Goal: Book appointment/travel/reservation

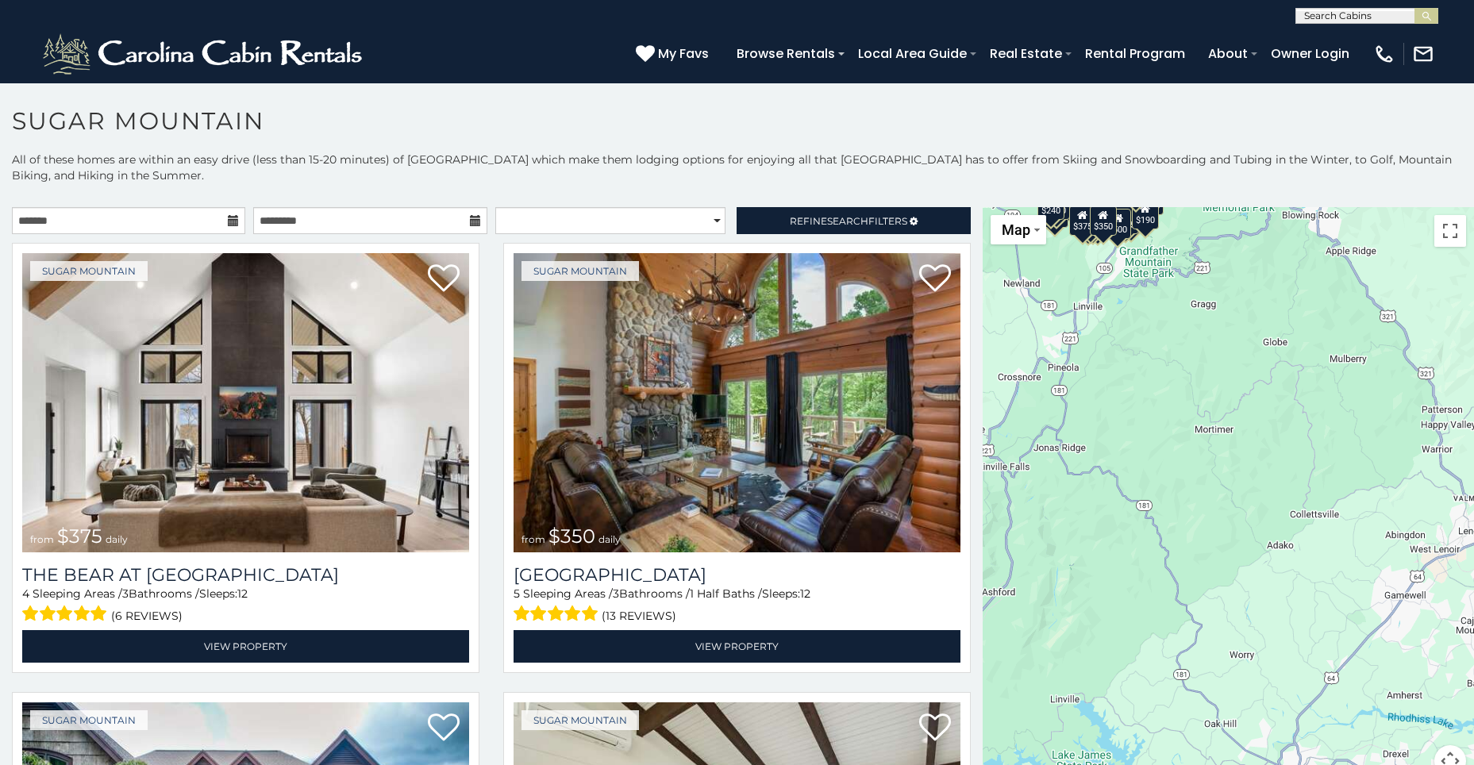
drag, startPoint x: 1207, startPoint y: 564, endPoint x: 974, endPoint y: 198, distance: 433.6
click at [968, 195] on div "**********" at bounding box center [737, 486] width 1474 height 668
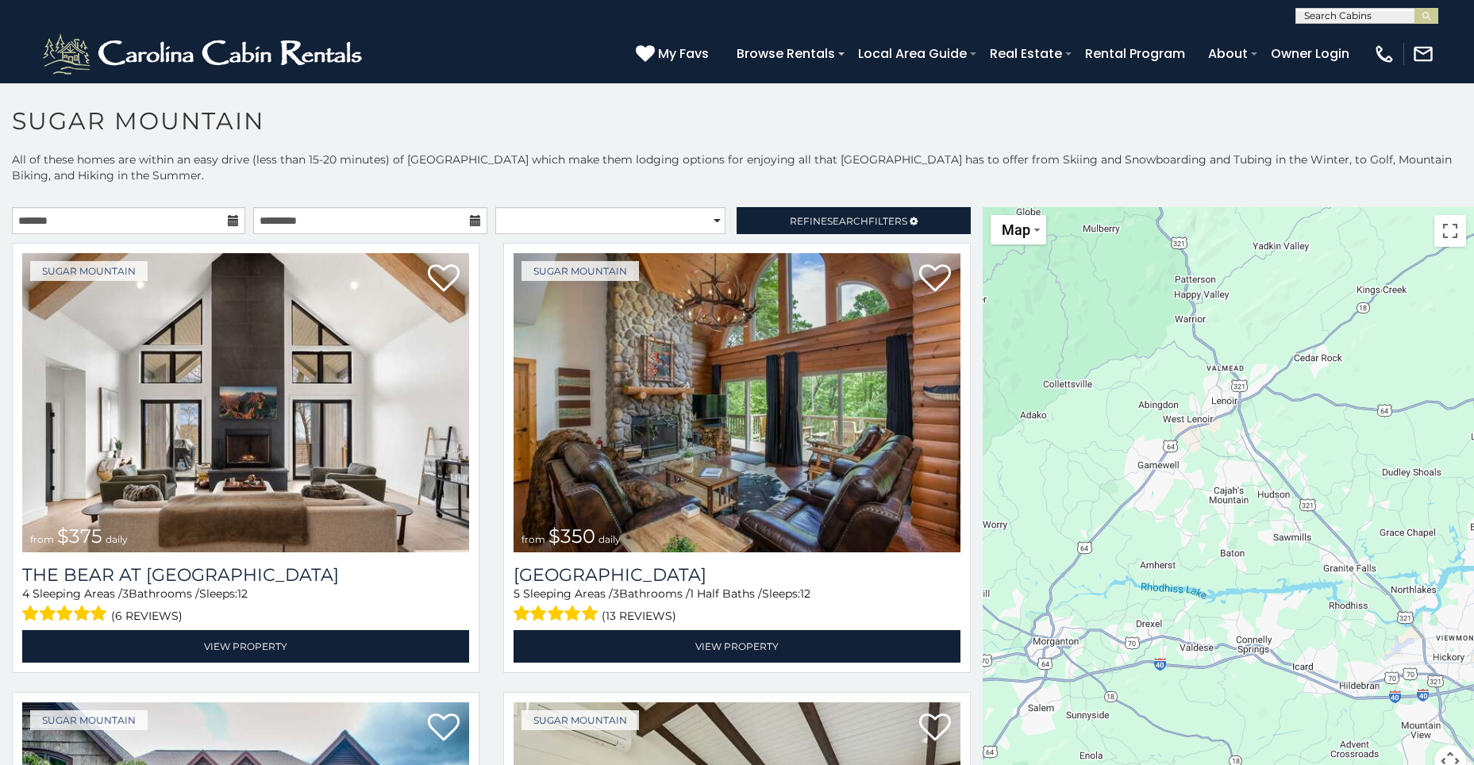
drag, startPoint x: 1266, startPoint y: 472, endPoint x: 1033, endPoint y: 379, distance: 250.9
click at [1033, 379] on div "$375 $350 $350 $200 $375 $195 $265 $190 $175 $155 $290 $345 $175 $1,095 $195 $2…" at bounding box center [1228, 501] width 491 height 589
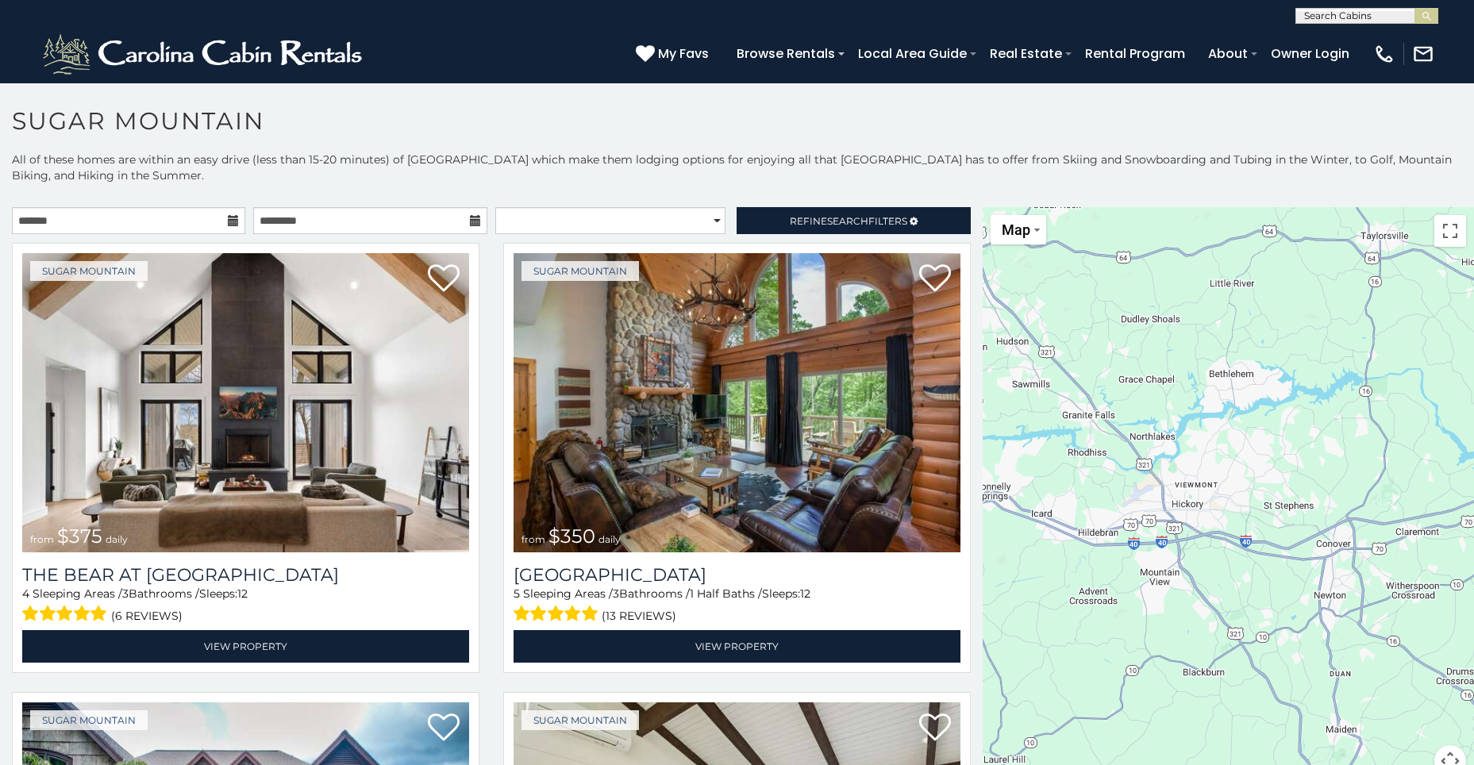
drag, startPoint x: 1276, startPoint y: 533, endPoint x: 1013, endPoint y: 380, distance: 304.2
click at [1013, 380] on div "$375 $350 $350 $200 $375 $195 $265 $190 $175 $155 $290 $345 $175 $1,095 $195 $2…" at bounding box center [1228, 501] width 491 height 589
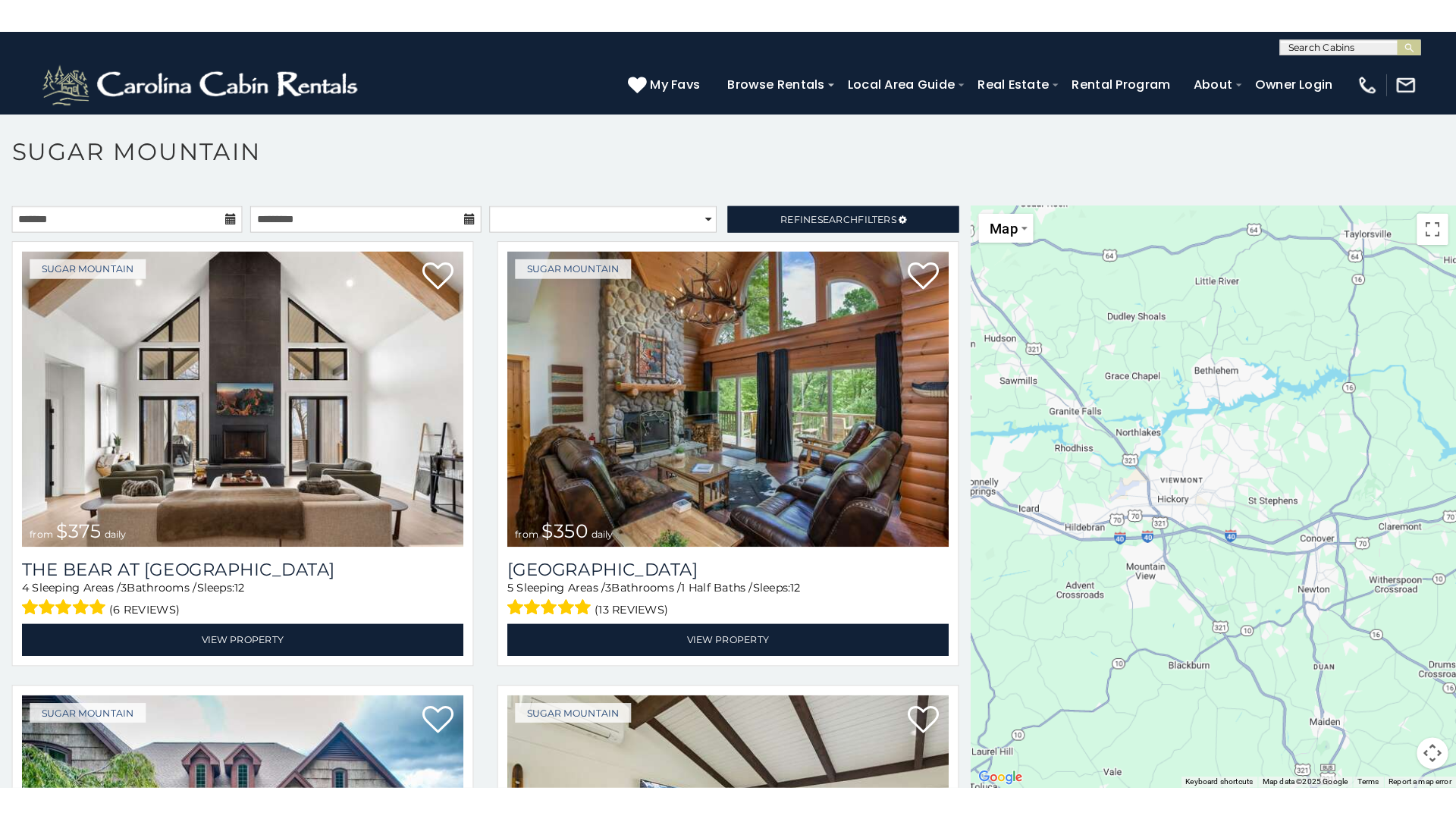
scroll to position [44, 0]
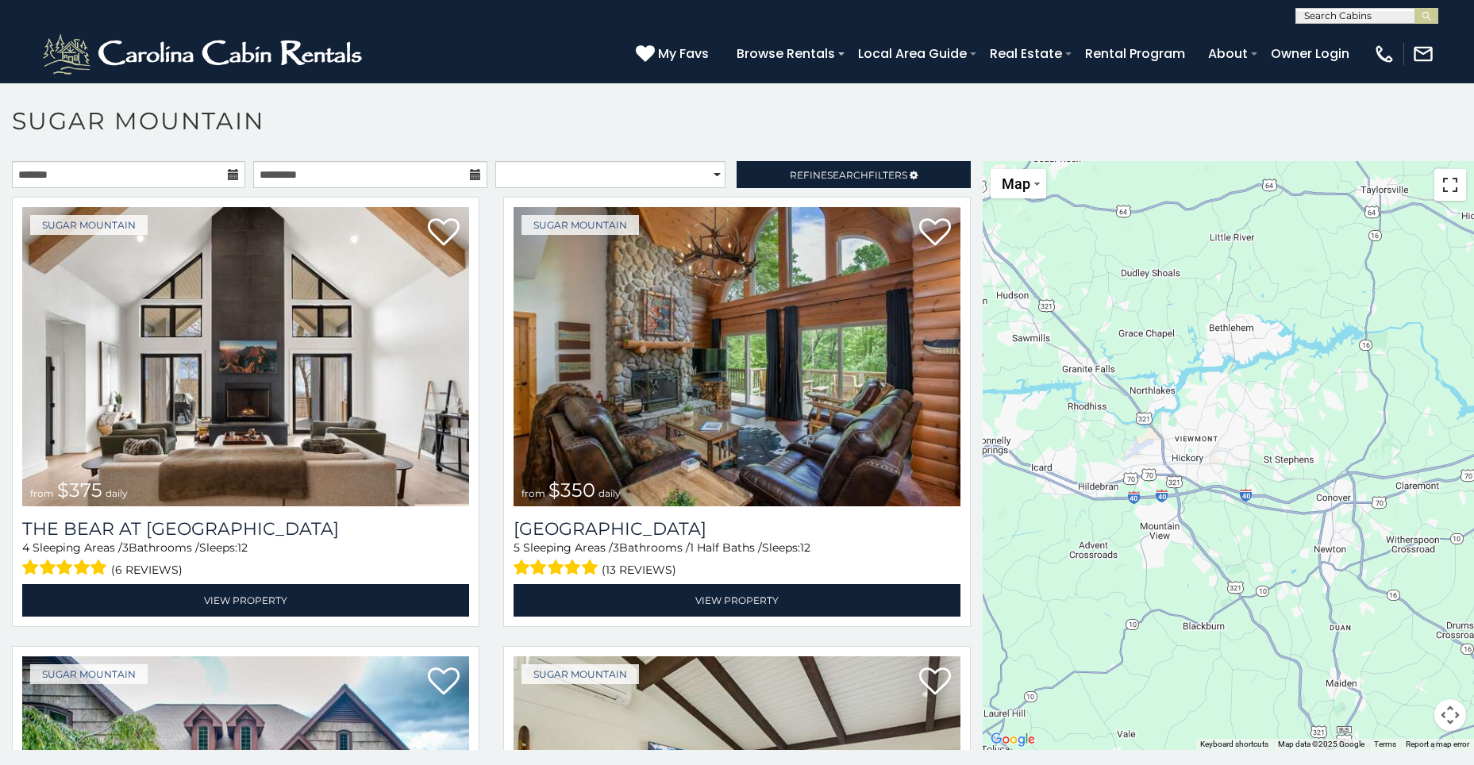
click at [1442, 187] on button "Toggle fullscreen view" at bounding box center [1451, 185] width 32 height 32
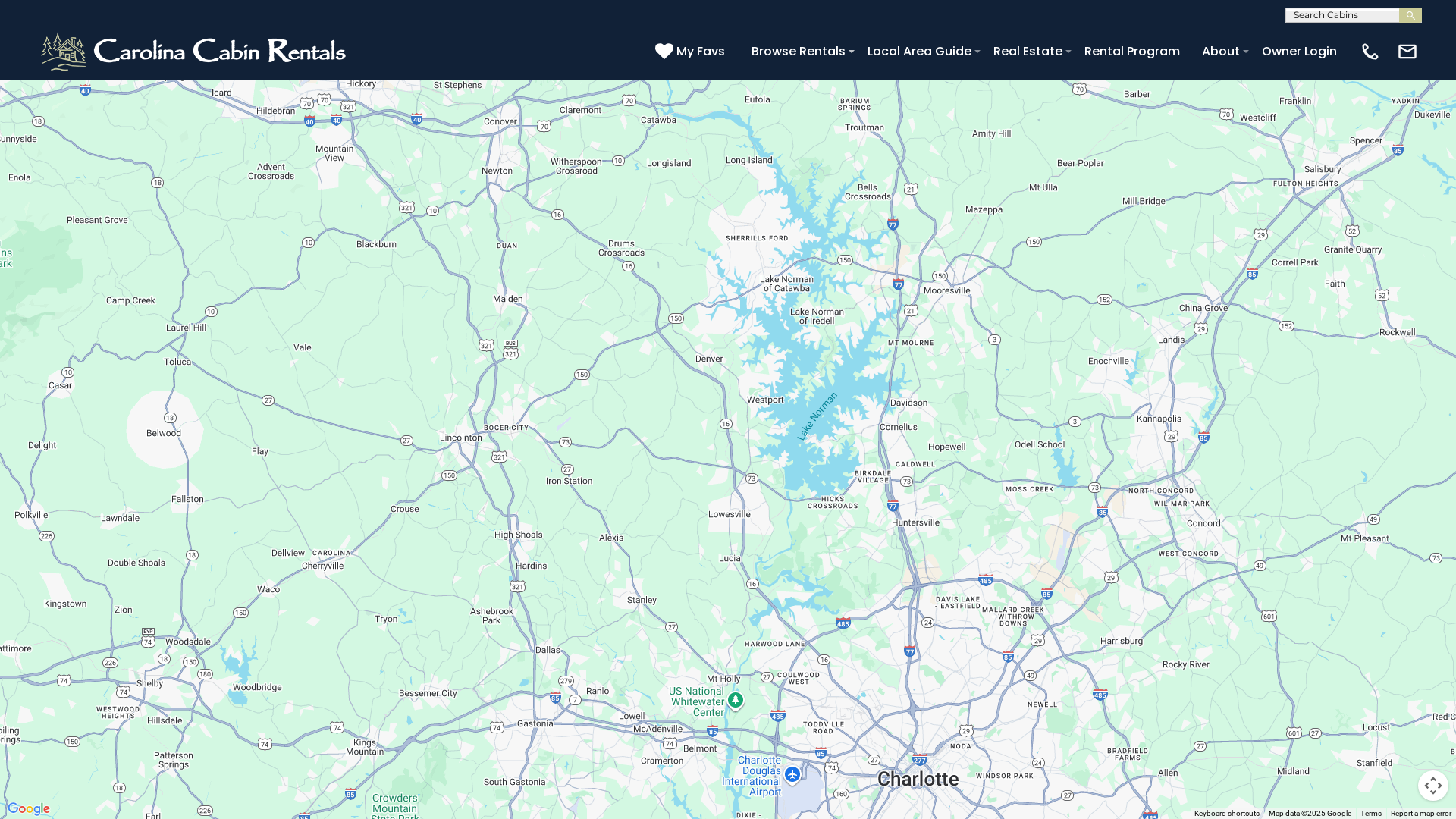
drag, startPoint x: 977, startPoint y: 562, endPoint x: 645, endPoint y: 231, distance: 468.8
click at [645, 231] on div "$375 $350 $350 $200 $375 $195 $265 $190 $175 $155 $290 $345 $175 $1,095 $195 $2…" at bounding box center [728, 409] width 1456 height 819
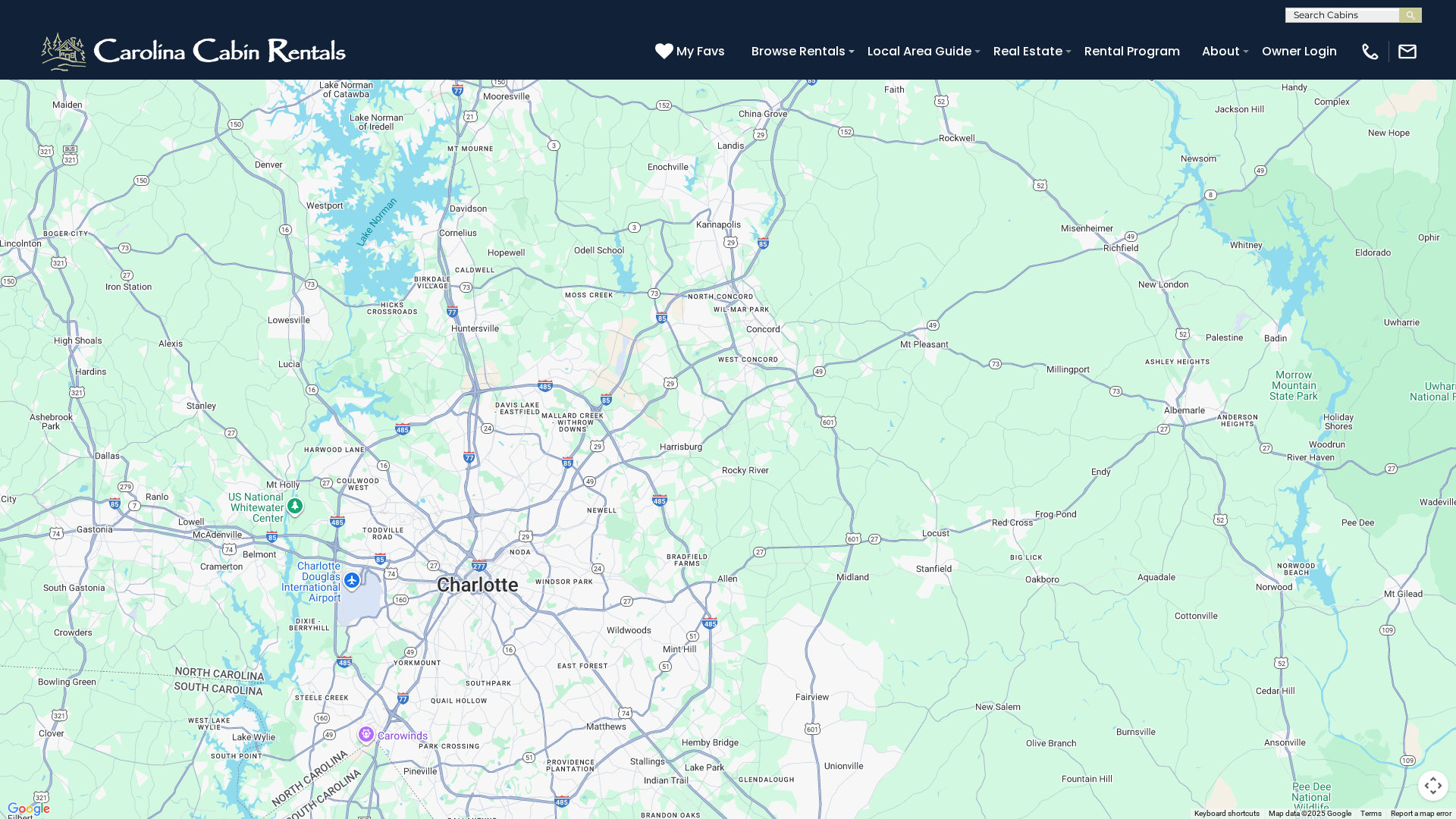
drag, startPoint x: 1121, startPoint y: 484, endPoint x: 677, endPoint y: 290, distance: 484.5
click at [677, 290] on div "$375 $350 $350 $200 $375 $195 $265 $190 $175 $155 $290 $345 $175 $1,095 $195 $2…" at bounding box center [728, 409] width 1456 height 819
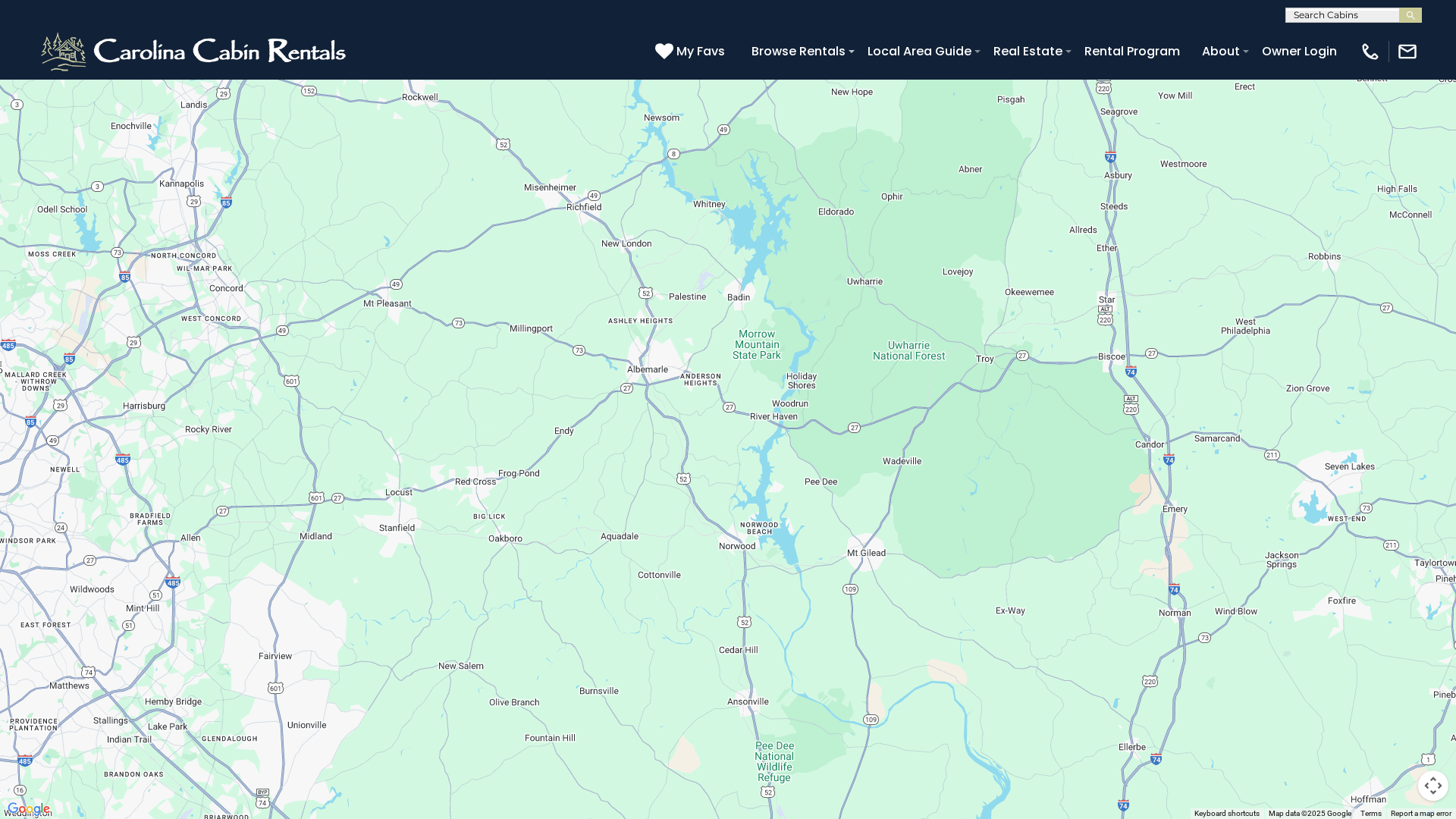
drag, startPoint x: 1123, startPoint y: 446, endPoint x: 595, endPoint y: 410, distance: 529.2
click at [584, 402] on div "$375 $350 $350 $200 $375 $195 $265 $190 $175 $155 $290 $345 $175 $1,095 $195 $2…" at bounding box center [728, 409] width 1456 height 819
click at [779, 486] on div "$375 $350 $350 $200 $375 $195 $265 $190 $175 $155 $290 $345 $175 $1,095 $195 $2…" at bounding box center [728, 409] width 1456 height 819
click at [1407, 31] on button "Toggle fullscreen view" at bounding box center [1434, 23] width 31 height 31
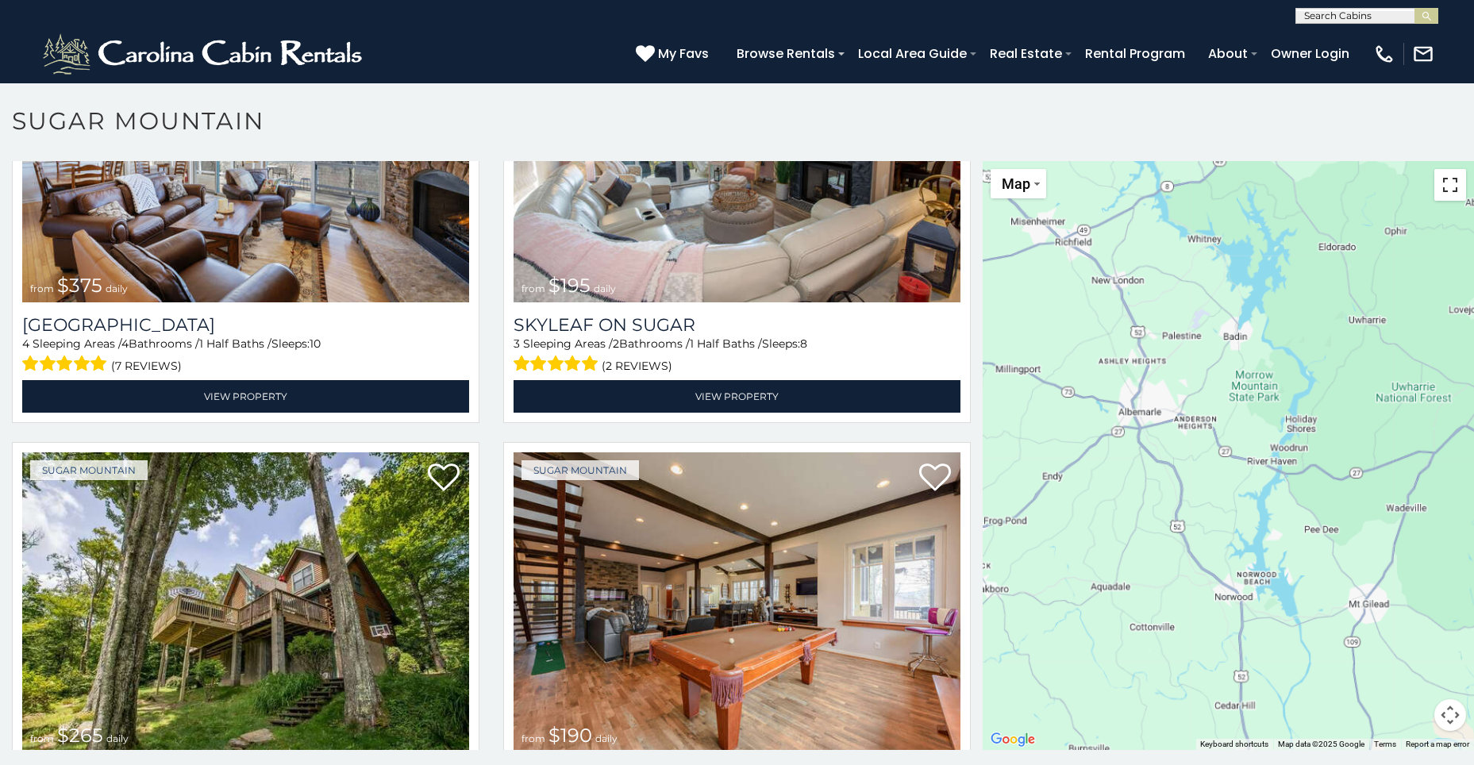
scroll to position [1111, 0]
